Goal: Task Accomplishment & Management: Use online tool/utility

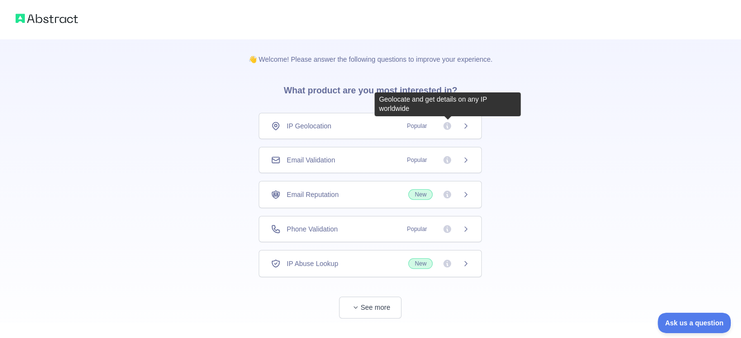
click at [448, 128] on icon at bounding box center [447, 126] width 8 height 8
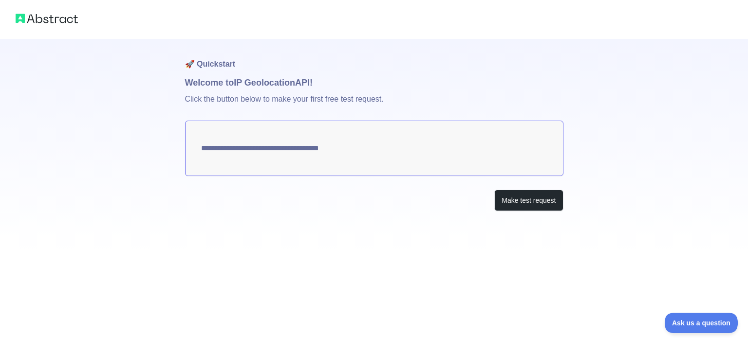
type textarea "**********"
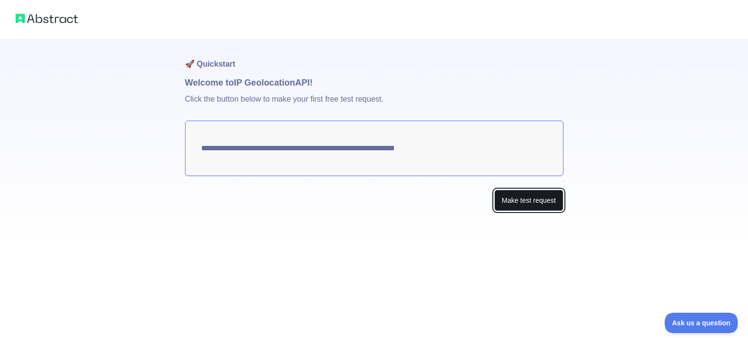
click at [528, 199] on button "Make test request" at bounding box center [528, 201] width 69 height 22
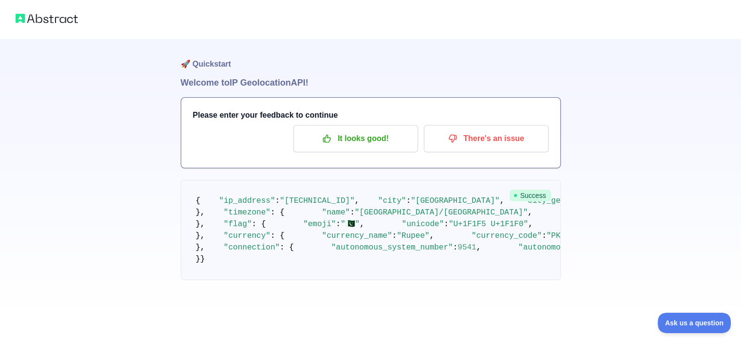
click at [283, 205] on span ""[TECHNICAL_ID]"" at bounding box center [317, 201] width 75 height 9
click at [707, 99] on div "🚀 Quickstart Welcome to IP Geolocation API! Please enter your feedback to conti…" at bounding box center [370, 159] width 741 height 319
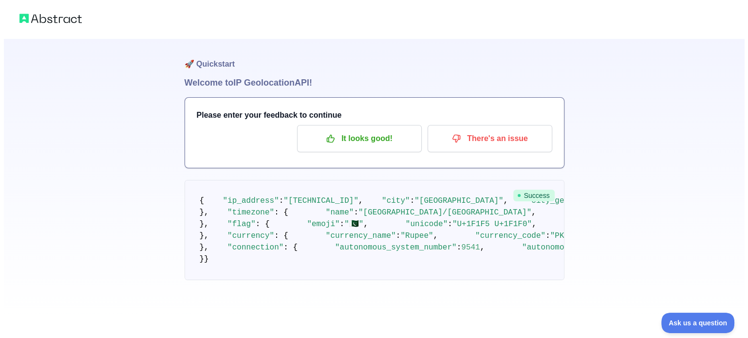
scroll to position [0, 0]
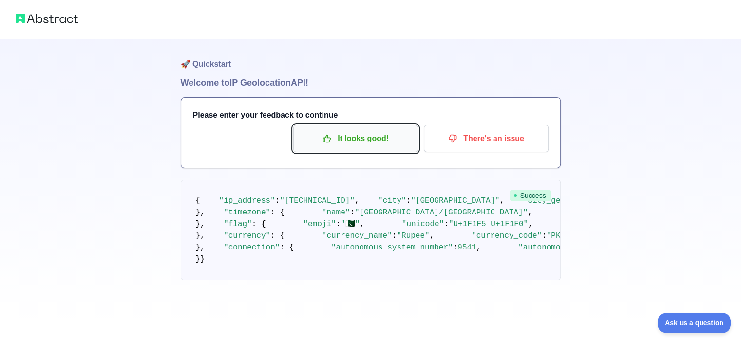
click at [344, 142] on p "It looks good!" at bounding box center [355, 139] width 110 height 17
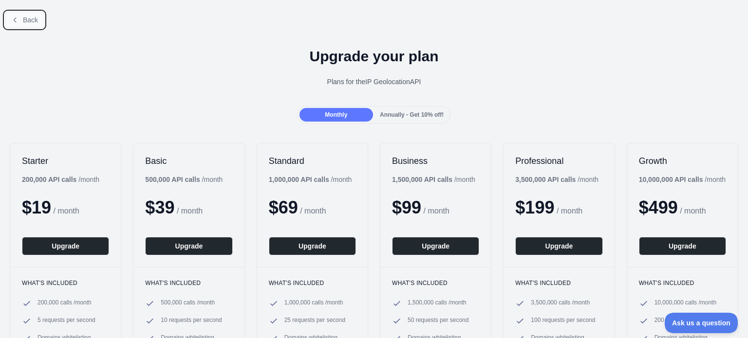
click at [19, 23] on button "Back" at bounding box center [24, 20] width 39 height 17
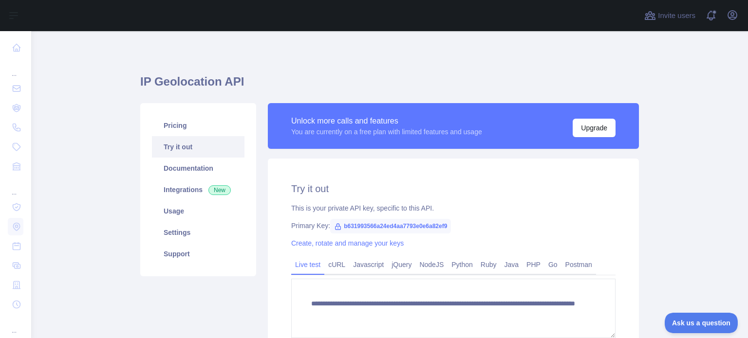
click at [179, 154] on link "Try it out" at bounding box center [198, 146] width 93 height 21
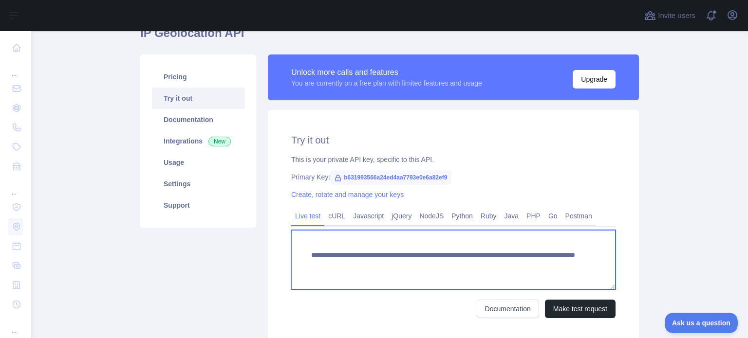
click at [378, 266] on textarea "**********" at bounding box center [453, 259] width 324 height 59
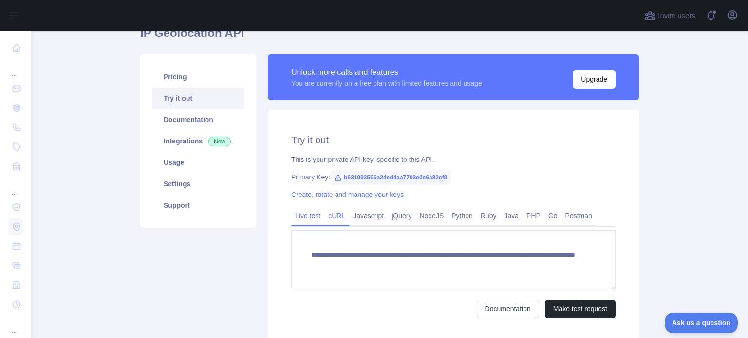
click at [331, 215] on link "cURL" at bounding box center [336, 216] width 25 height 16
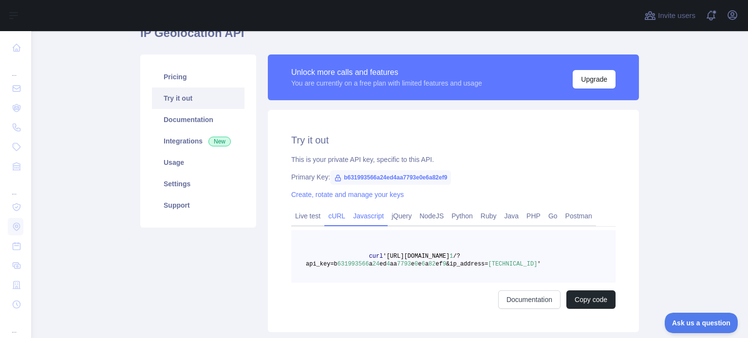
click at [365, 216] on link "Javascript" at bounding box center [368, 216] width 38 height 16
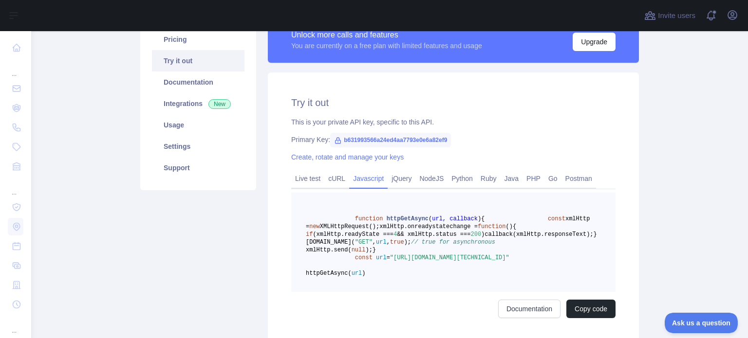
scroll to position [146, 0]
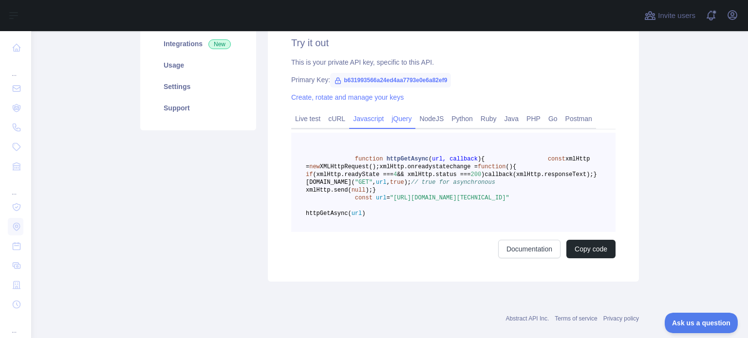
click at [392, 120] on link "jQuery" at bounding box center [402, 119] width 28 height 16
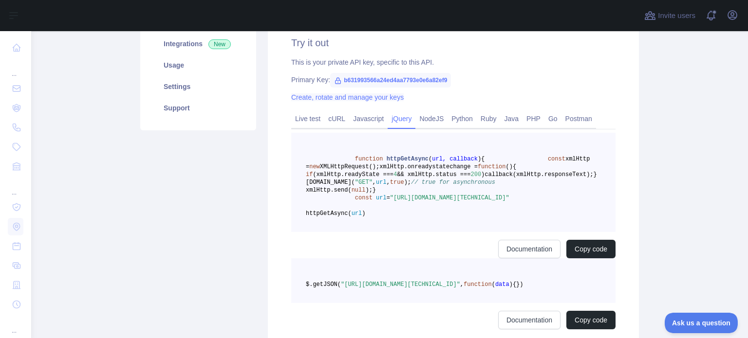
scroll to position [123, 0]
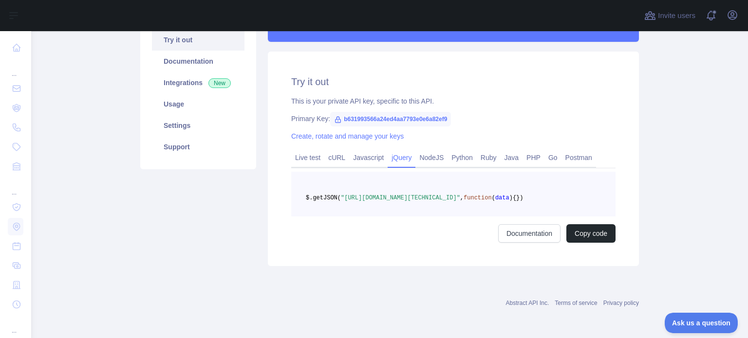
click at [347, 112] on span "b631993566a24ed4aa7793e0e6a82ef9" at bounding box center [390, 119] width 121 height 15
click at [508, 96] on div "This is your private API key, specific to this API." at bounding box center [453, 101] width 324 height 10
click at [441, 112] on span "b631993566a24ed4aa7793e0e6a82ef9" at bounding box center [390, 119] width 121 height 15
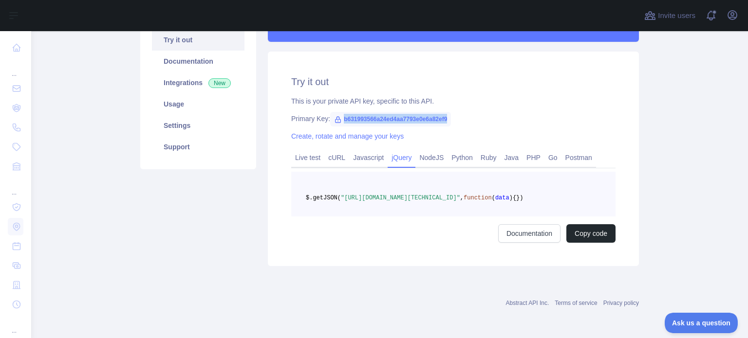
click at [441, 112] on span "b631993566a24ed4aa7793e0e6a82ef9" at bounding box center [390, 119] width 121 height 15
copy span "b631993566a24ed4aa7793e0e6a82ef9"
